Goal: Check status: Check status

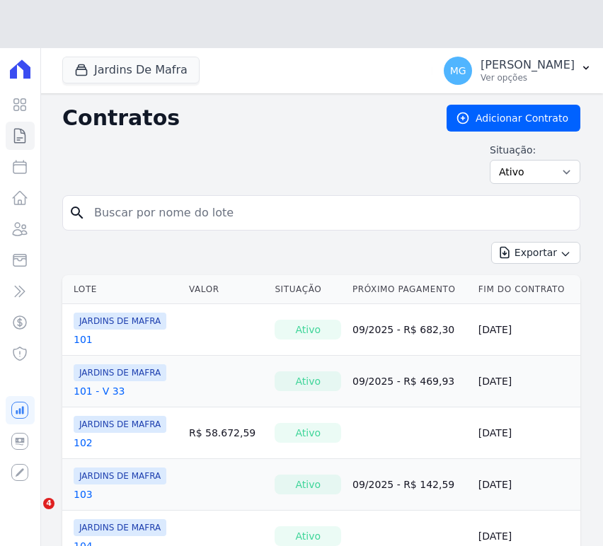
click at [130, 207] on input "search" at bounding box center [330, 213] width 488 height 28
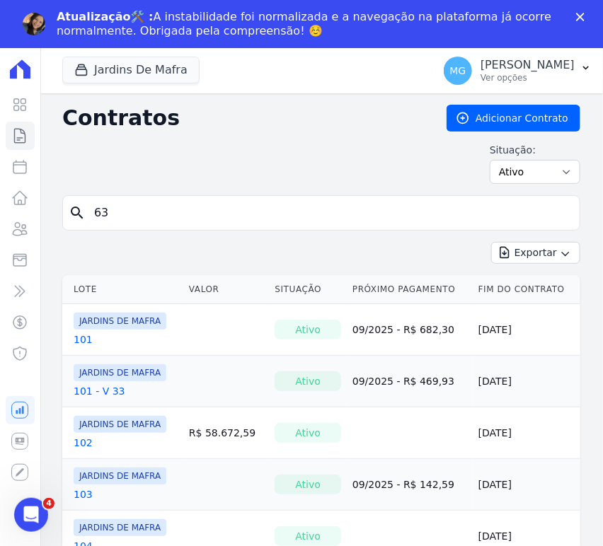
type input "63"
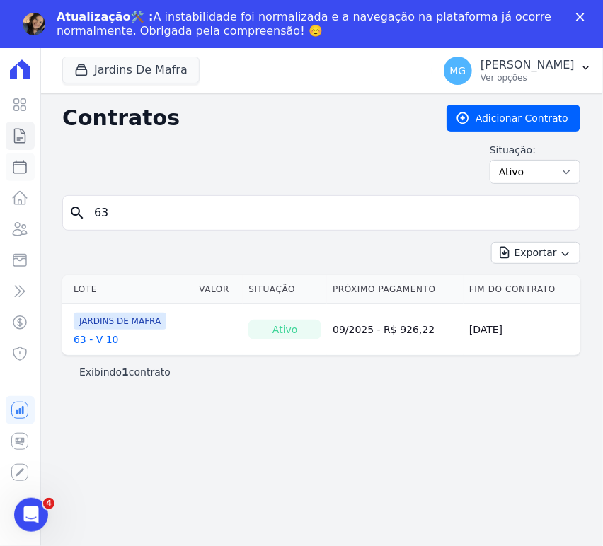
click at [14, 159] on icon at bounding box center [19, 166] width 17 height 17
select select
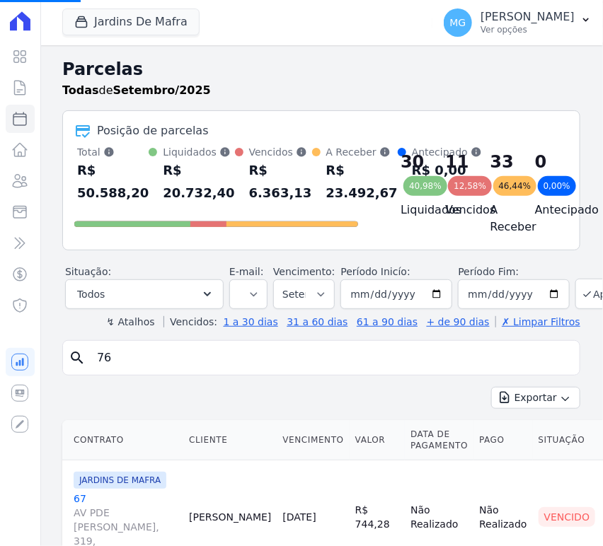
select select
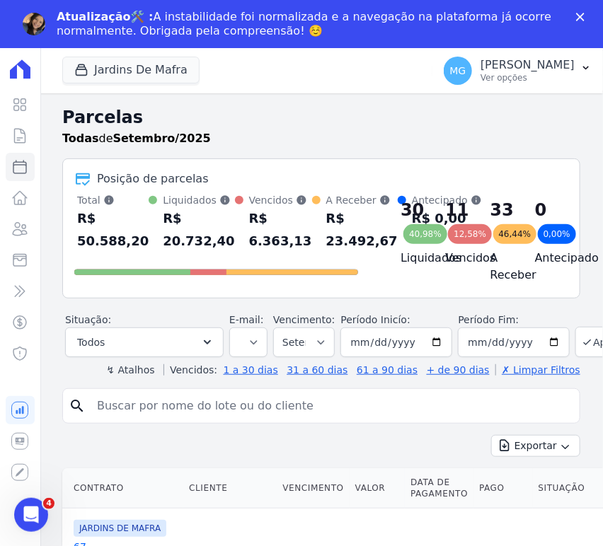
click at [273, 417] on input "search" at bounding box center [330, 406] width 485 height 28
type input "63"
select select
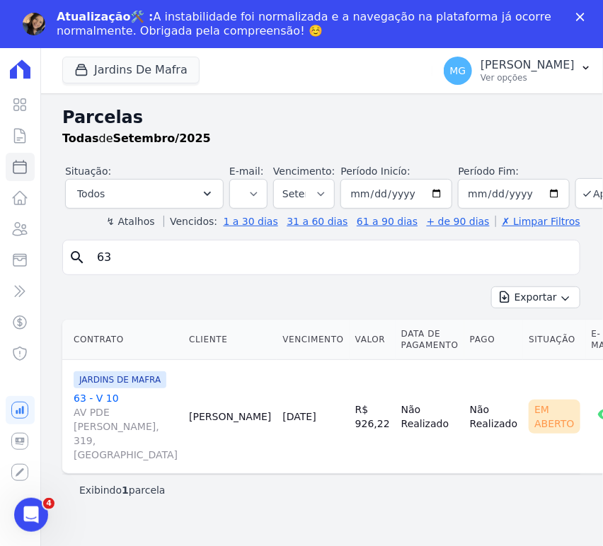
click at [91, 424] on link "63 - V 10 [STREET_ADDRESS][PERSON_NAME]" at bounding box center [126, 426] width 104 height 71
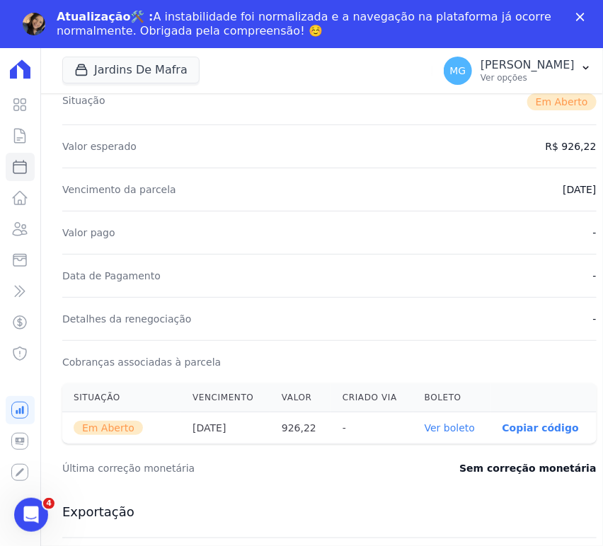
scroll to position [105, 0]
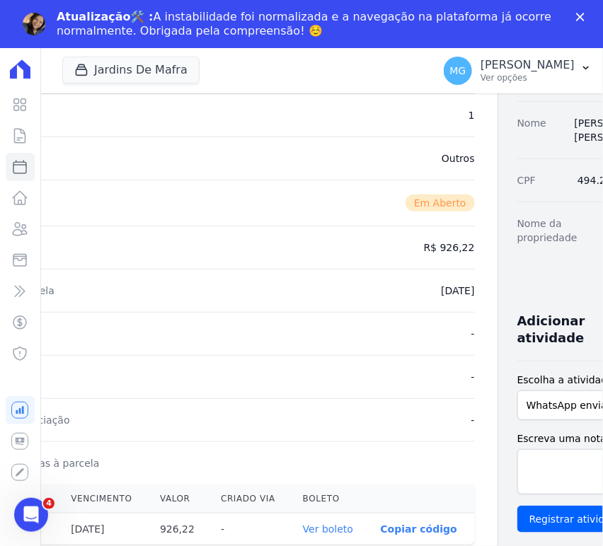
drag, startPoint x: 269, startPoint y: 214, endPoint x: 399, endPoint y: 245, distance: 134.0
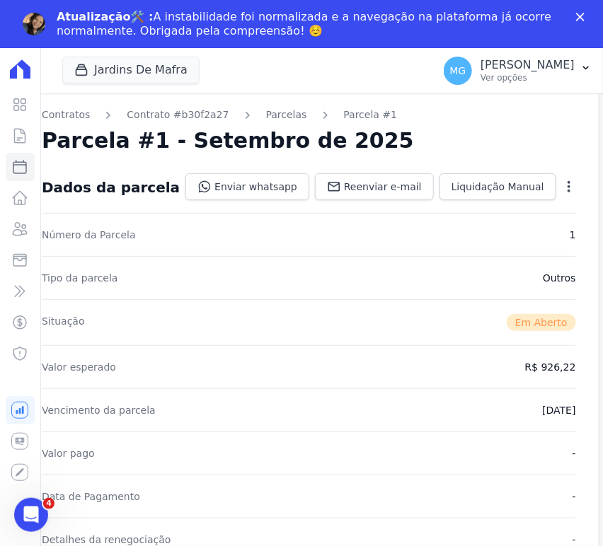
scroll to position [0, 0]
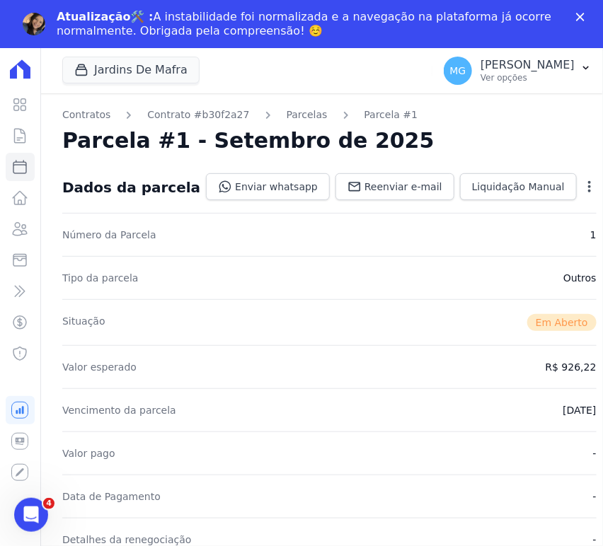
drag, startPoint x: 354, startPoint y: 264, endPoint x: 296, endPoint y: 258, distance: 59.1
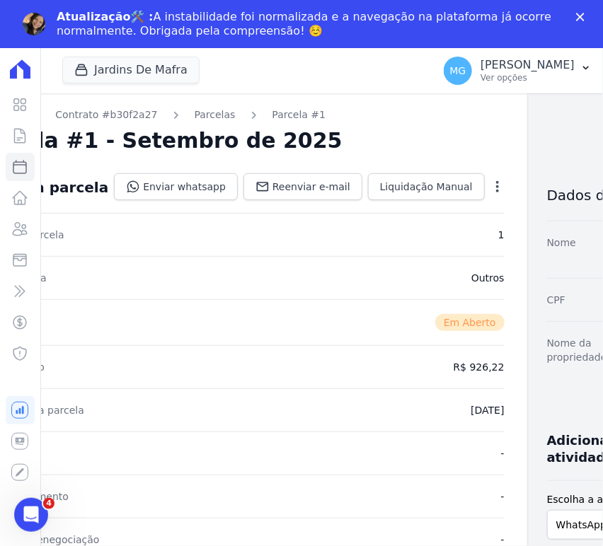
scroll to position [0, 122]
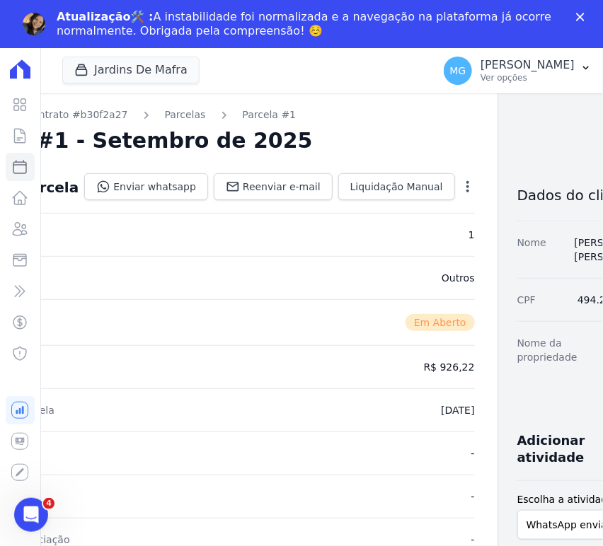
drag, startPoint x: 434, startPoint y: 298, endPoint x: 528, endPoint y: 309, distance: 95.5
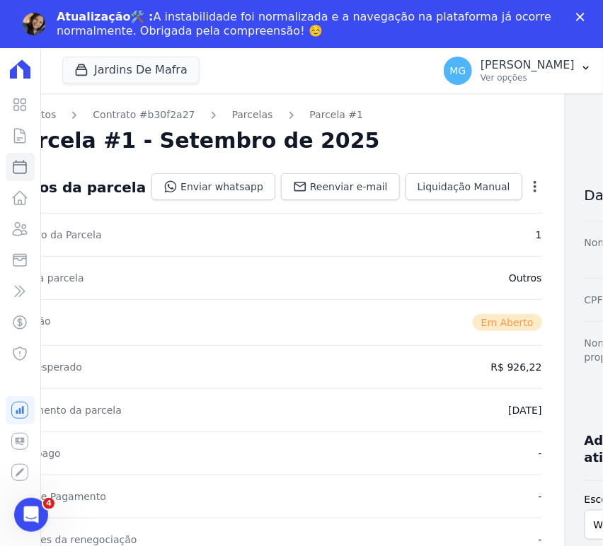
scroll to position [0, 0]
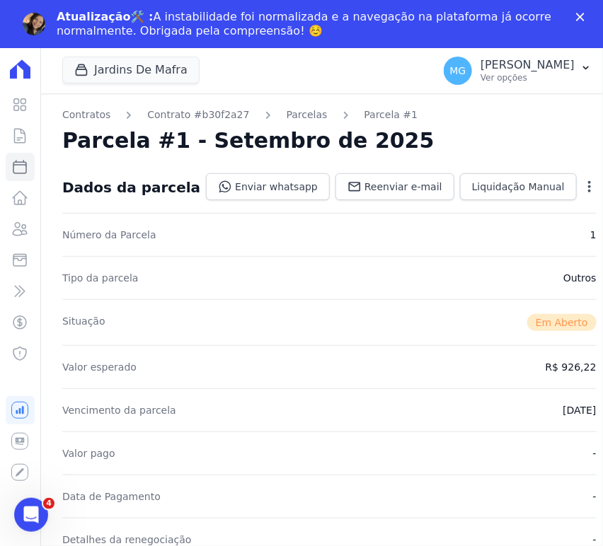
drag, startPoint x: 258, startPoint y: 246, endPoint x: 227, endPoint y: 247, distance: 31.1
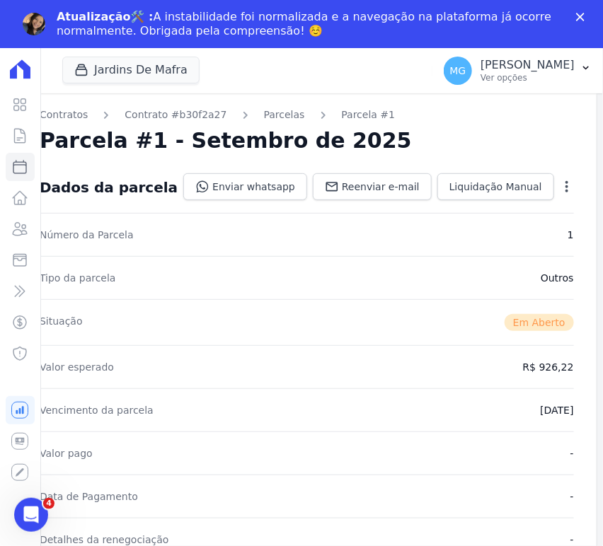
scroll to position [0, 122]
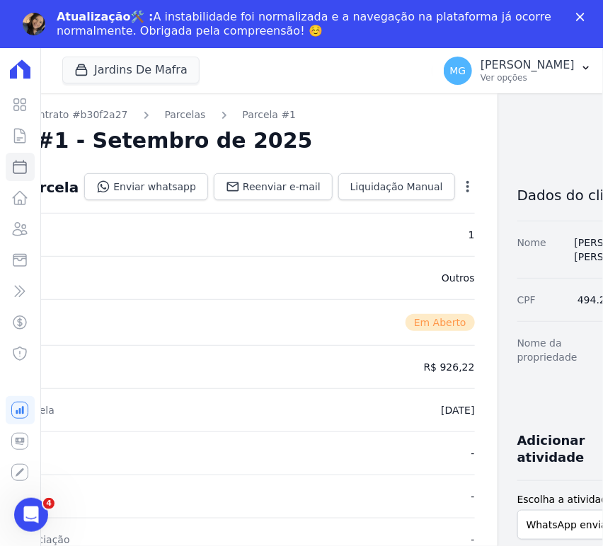
drag, startPoint x: 227, startPoint y: 247, endPoint x: 374, endPoint y: 242, distance: 147.2
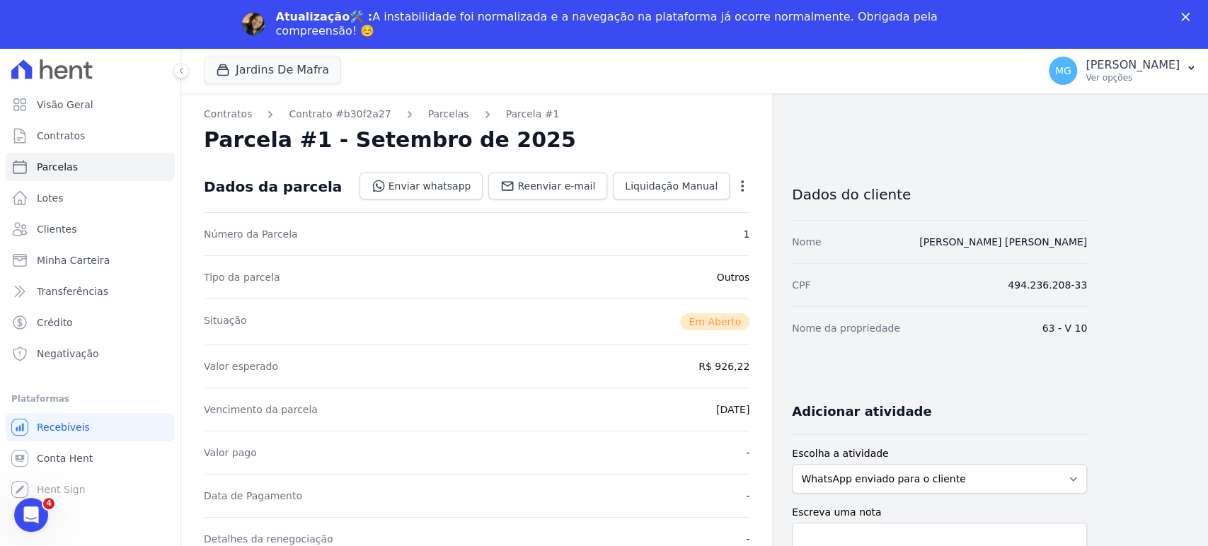
scroll to position [0, 0]
select select
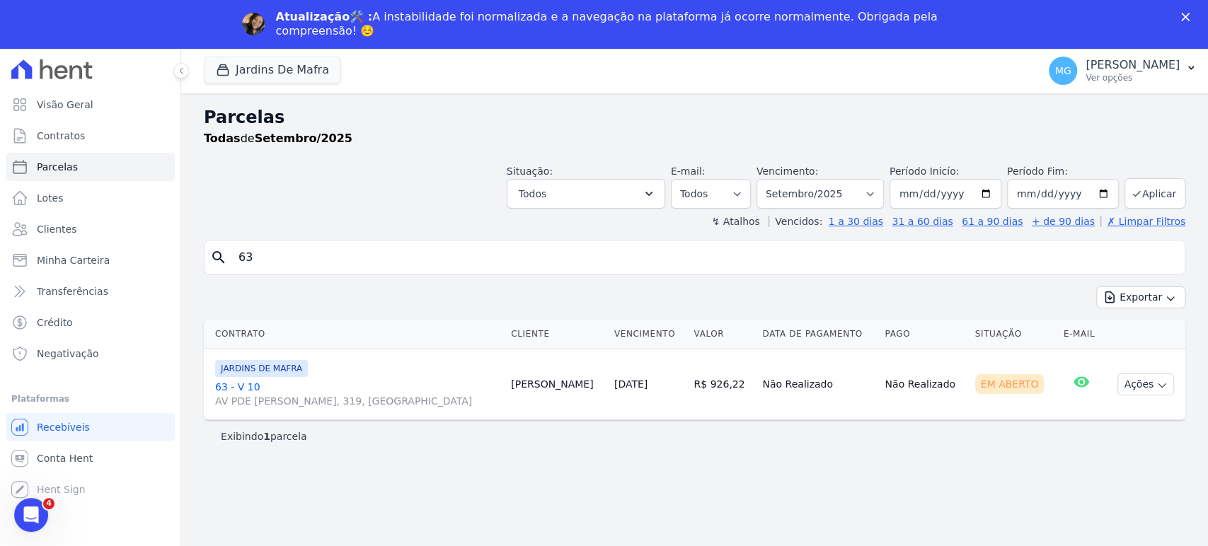
click at [465, 445] on div "Exibindo 1 parcela" at bounding box center [694, 436] width 981 height 32
click at [429, 208] on header "Parcelas Todas de Setembro/2025 Situação: Agendado Em Aberto Pago Processando C…" at bounding box center [694, 167] width 981 height 124
click at [64, 136] on span "Contratos" at bounding box center [61, 136] width 48 height 14
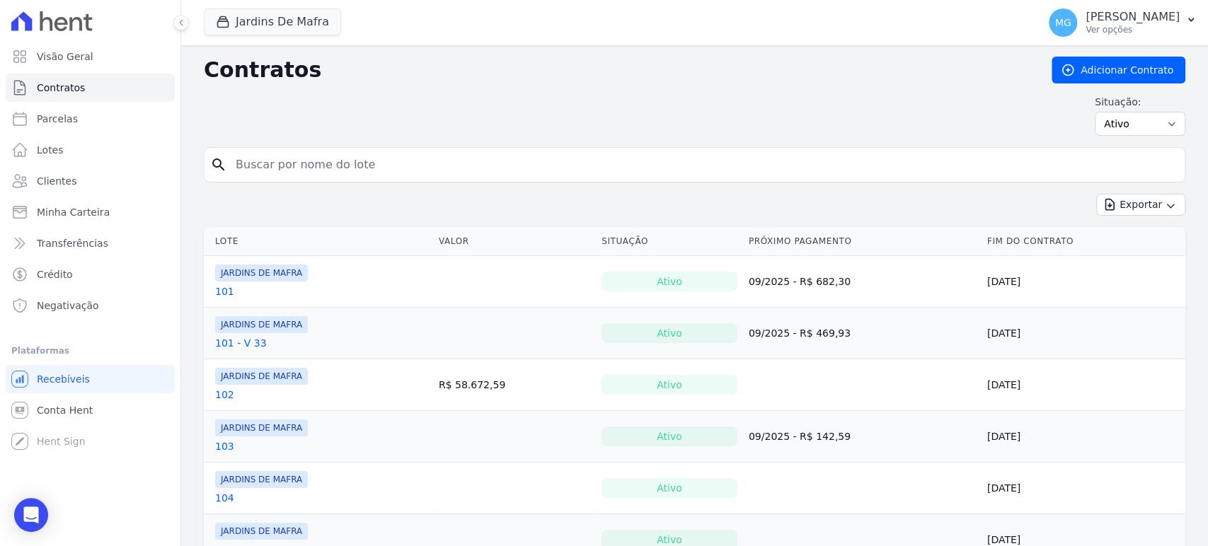
click at [490, 160] on input "search" at bounding box center [703, 165] width 952 height 28
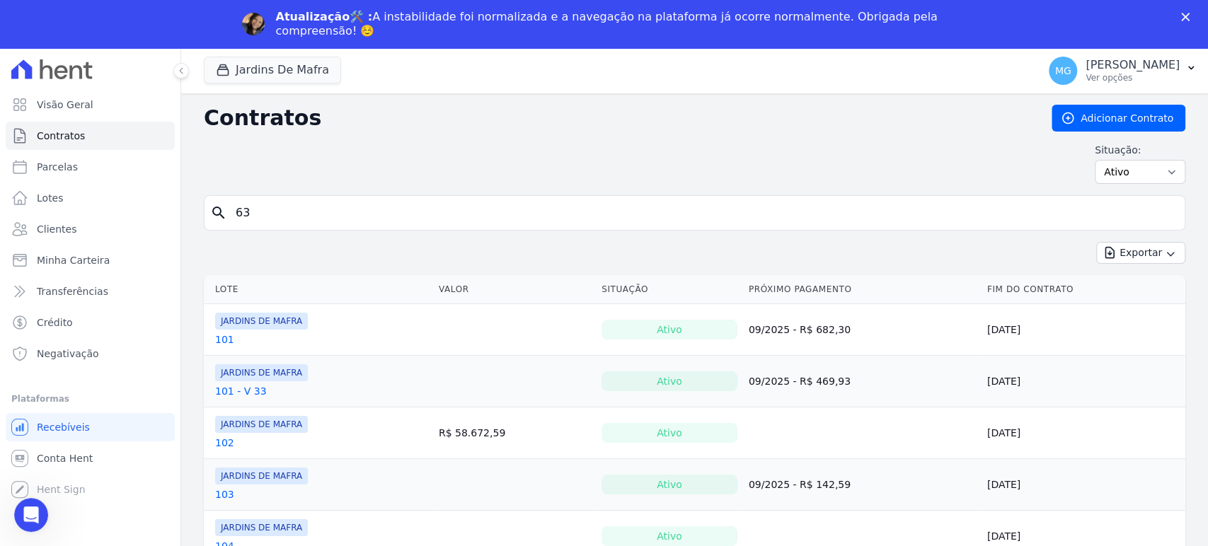
type input "63"
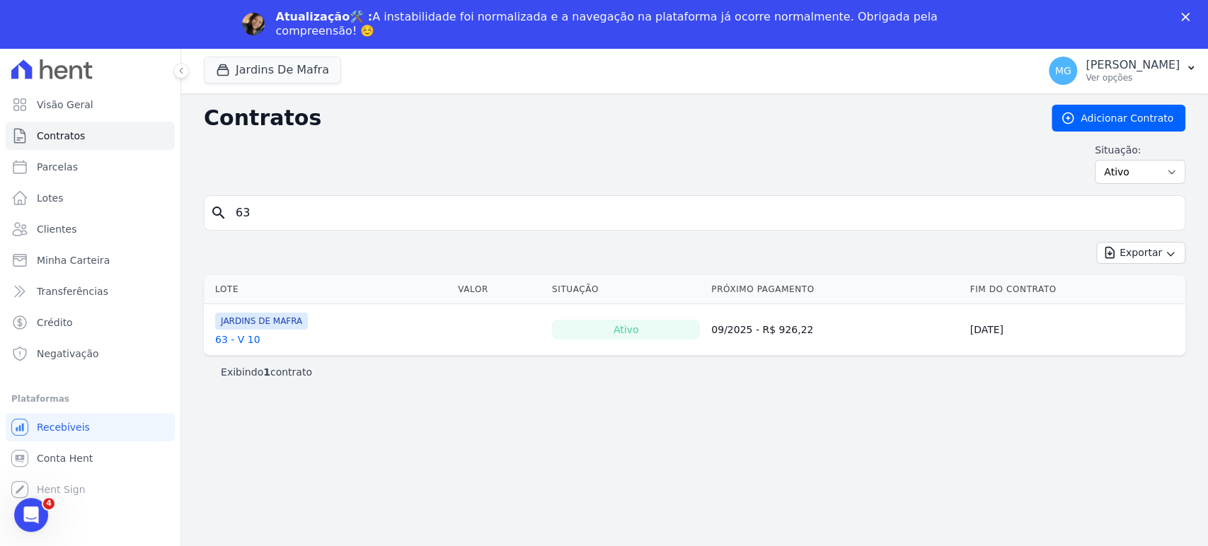
click at [229, 343] on link "63 - V 10" at bounding box center [237, 340] width 45 height 14
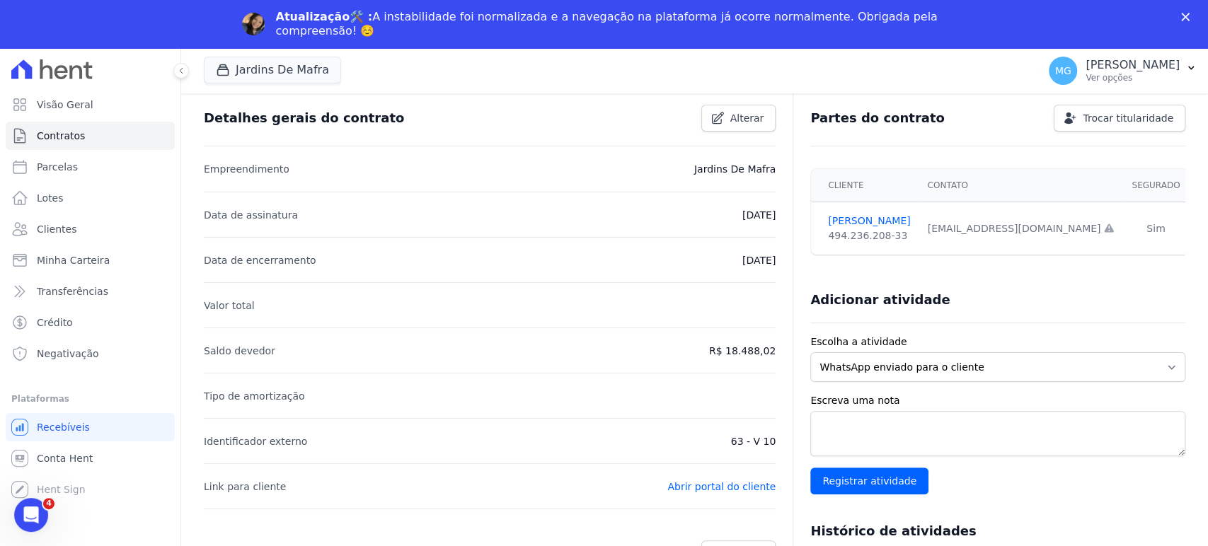
scroll to position [157, 0]
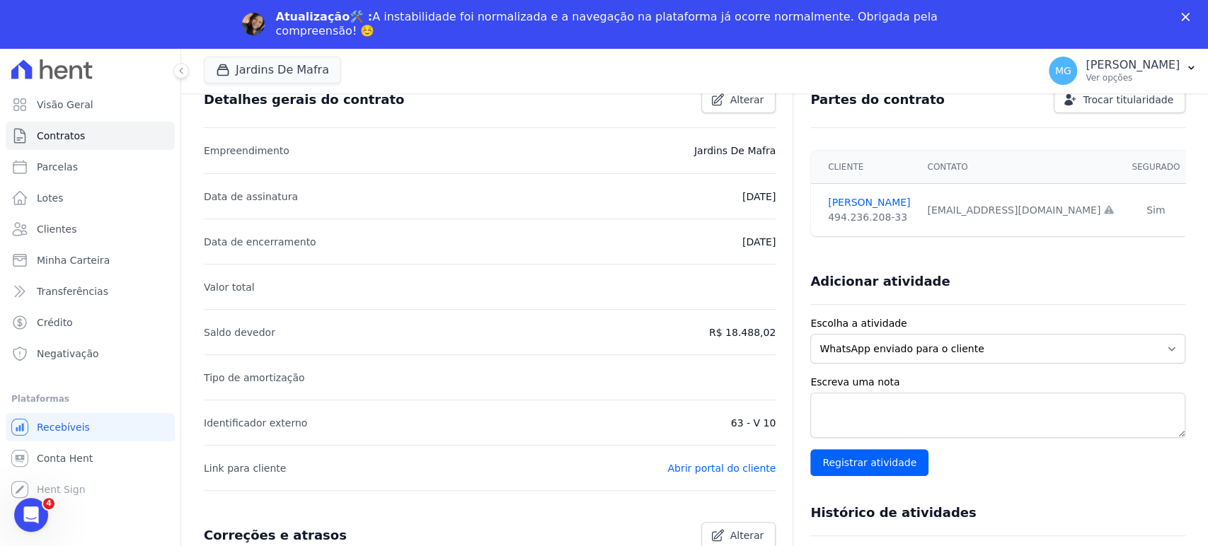
click at [602, 208] on div "[EMAIL_ADDRESS][DOMAIN_NAME] Email e telefone não confirmados." at bounding box center [1020, 210] width 187 height 15
click at [602, 209] on div "[EMAIL_ADDRESS][DOMAIN_NAME] Email e telefone não confirmados." at bounding box center [1020, 210] width 187 height 15
copy tr "[EMAIL_ADDRESS][DOMAIN_NAME] Email e telefone não confirmados."
click at [339, 185] on li "Data de assinatura [DATE]" at bounding box center [490, 195] width 572 height 45
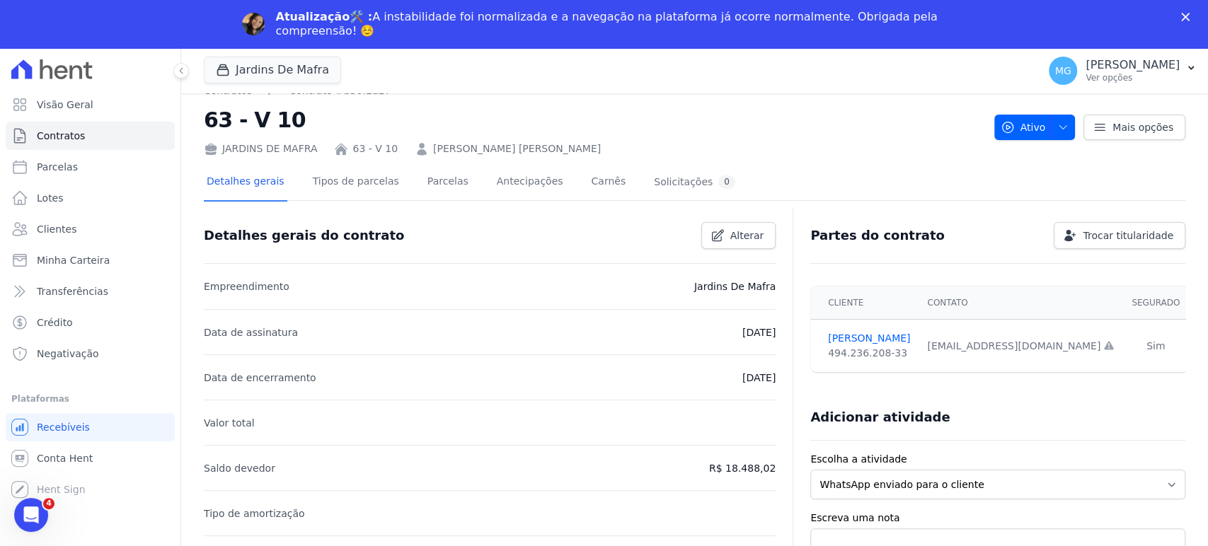
scroll to position [0, 0]
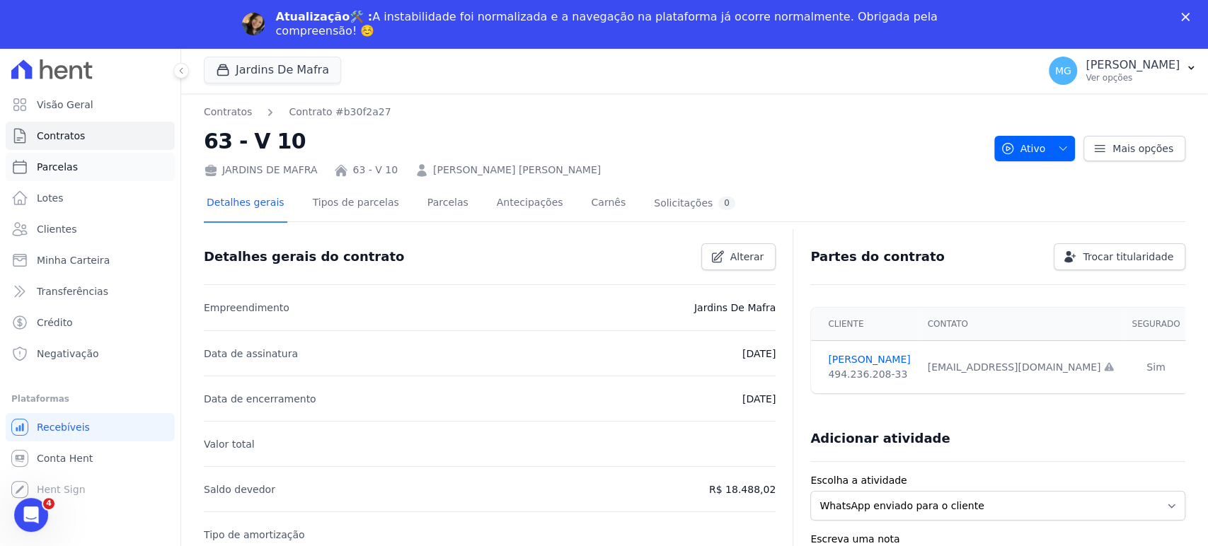
click at [74, 168] on link "Parcelas" at bounding box center [90, 167] width 169 height 28
select select
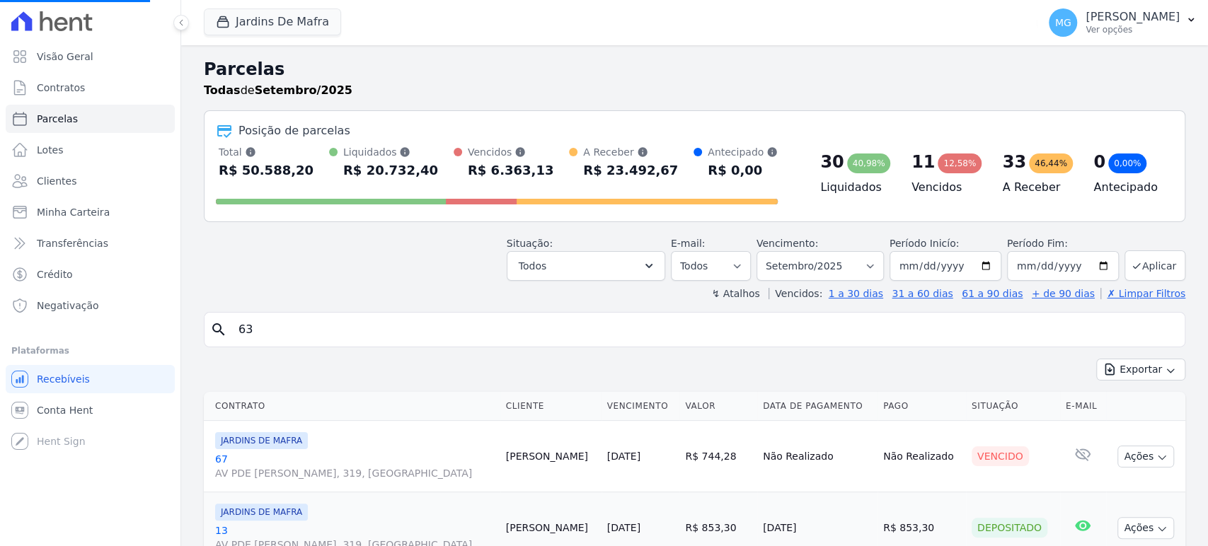
select select
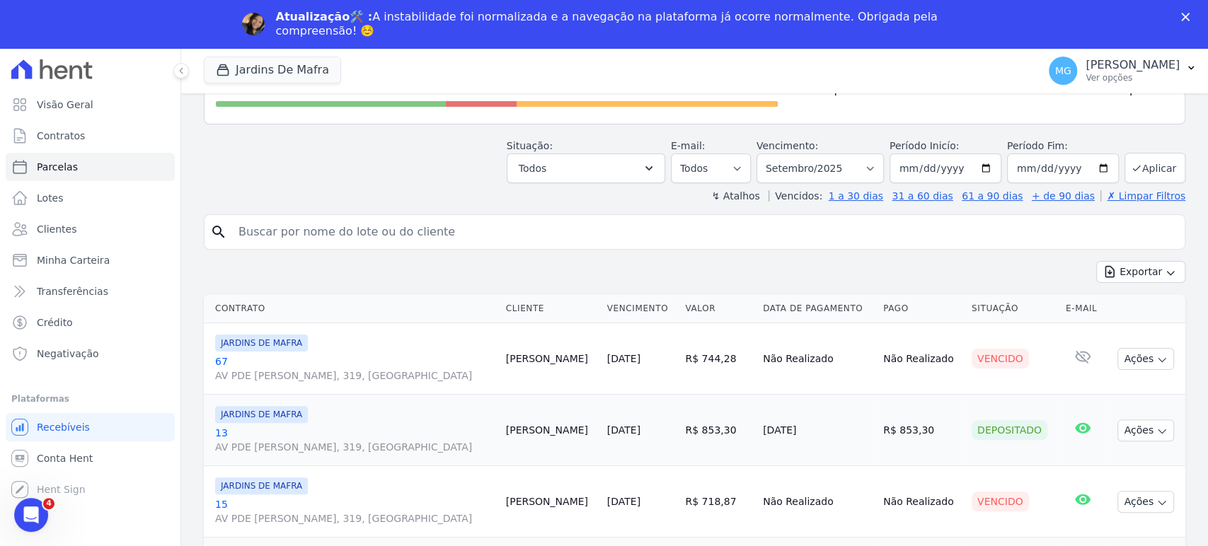
scroll to position [157, 0]
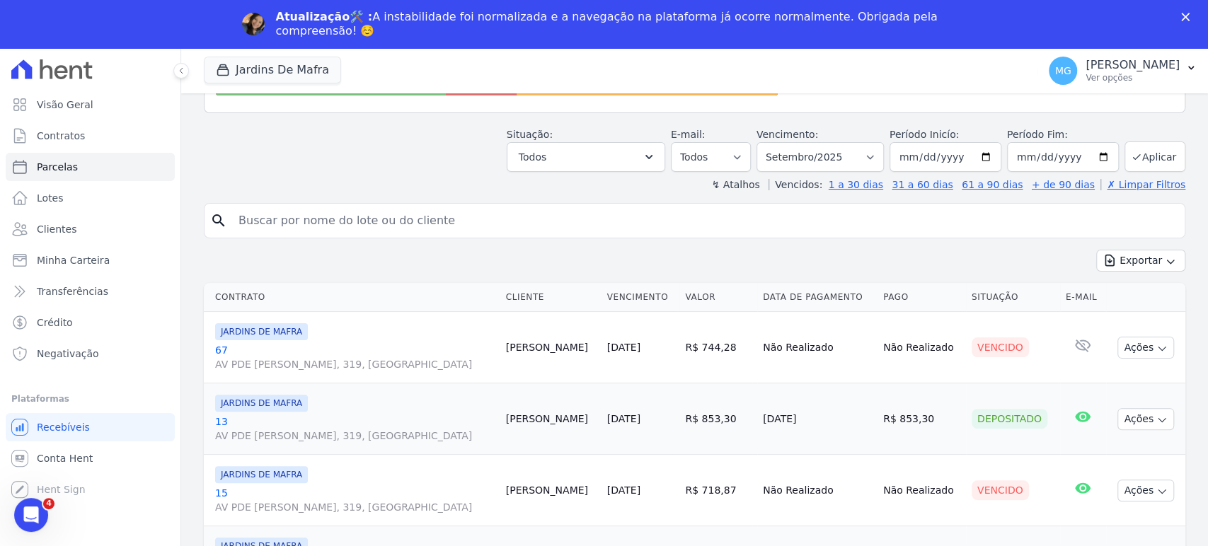
click at [280, 225] on input "search" at bounding box center [704, 221] width 949 height 28
type input "63"
select select
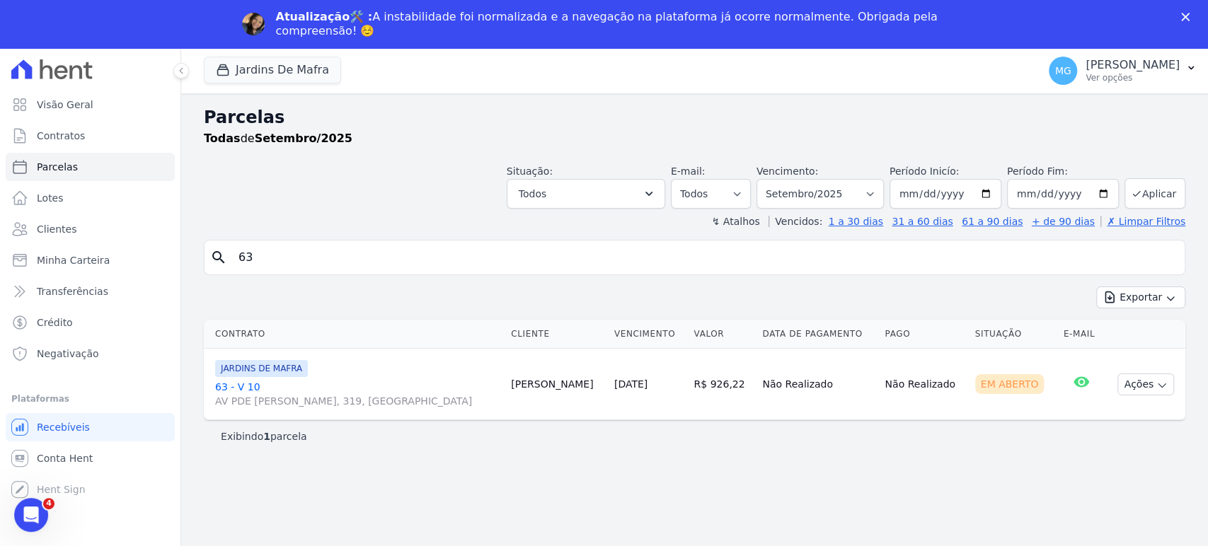
drag, startPoint x: 362, startPoint y: 446, endPoint x: 316, endPoint y: 443, distance: 46.8
click at [362, 446] on div "Exibindo 1 parcela" at bounding box center [694, 436] width 981 height 32
click at [240, 385] on link "63 - V 10 [STREET_ADDRESS][PERSON_NAME]" at bounding box center [357, 394] width 284 height 28
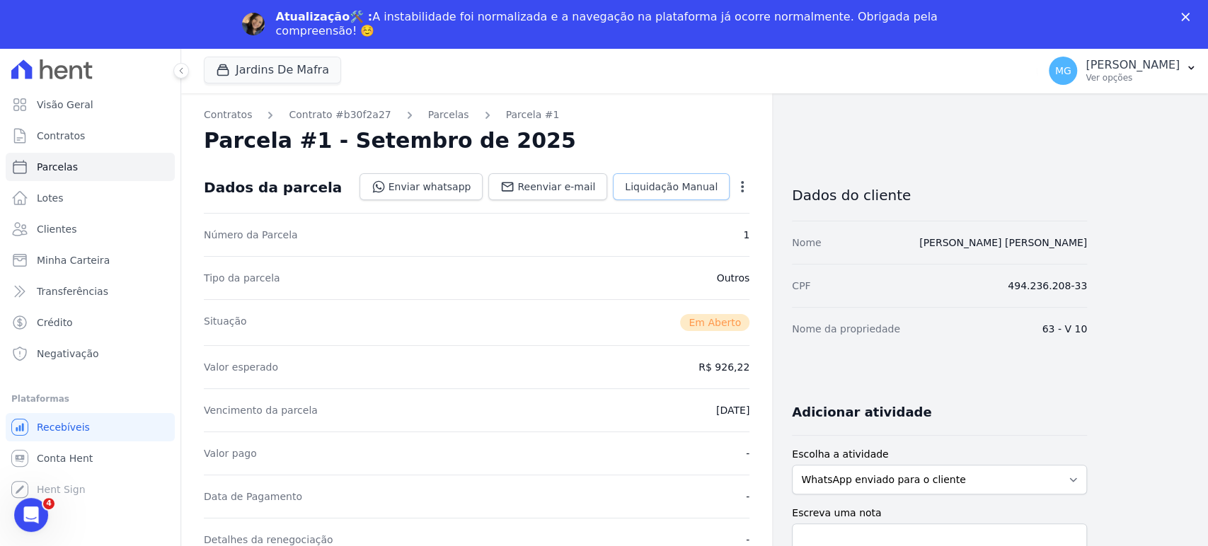
drag, startPoint x: 336, startPoint y: 165, endPoint x: 657, endPoint y: 192, distance: 321.7
click at [336, 166] on div "Dados da parcela Enviar whatsapp Registrar envio de WhatsApp Caso o envio da me…" at bounding box center [476, 187] width 545 height 51
click at [562, 189] on span "Reenviar e-mail" at bounding box center [556, 187] width 78 height 14
